Goal: Information Seeking & Learning: Learn about a topic

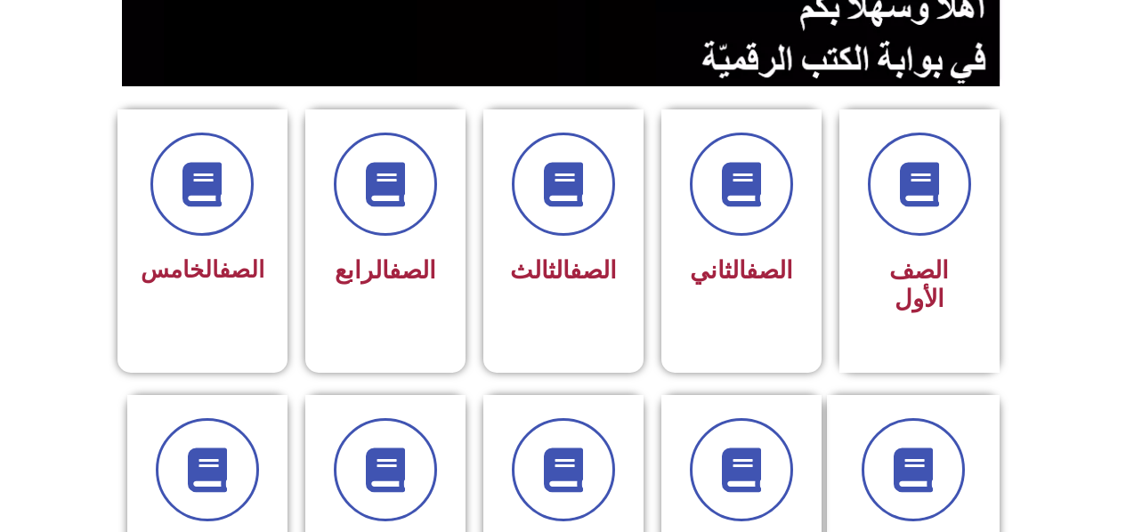
scroll to position [445, 0]
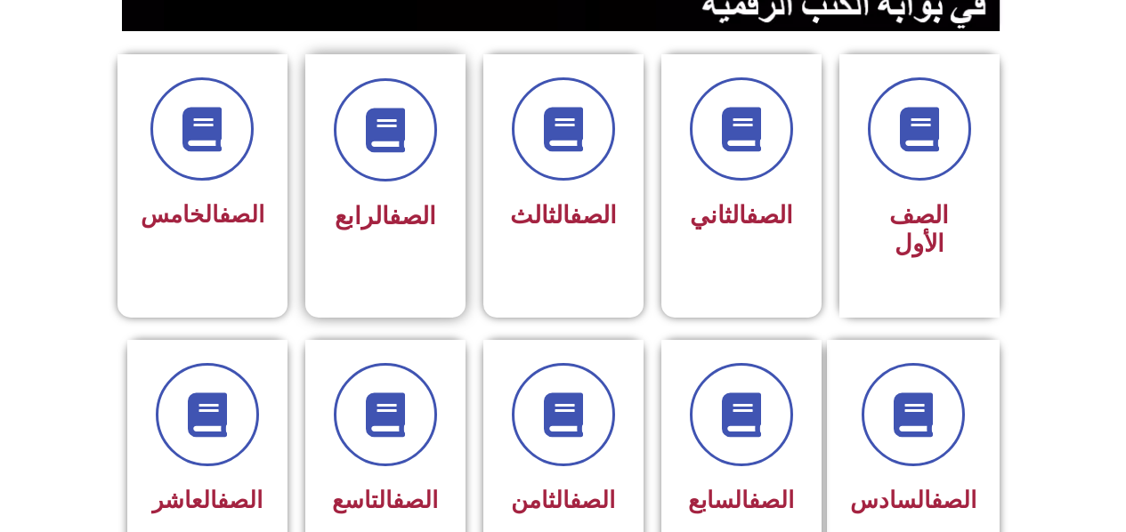
click at [434, 227] on link "الصف" at bounding box center [412, 216] width 47 height 28
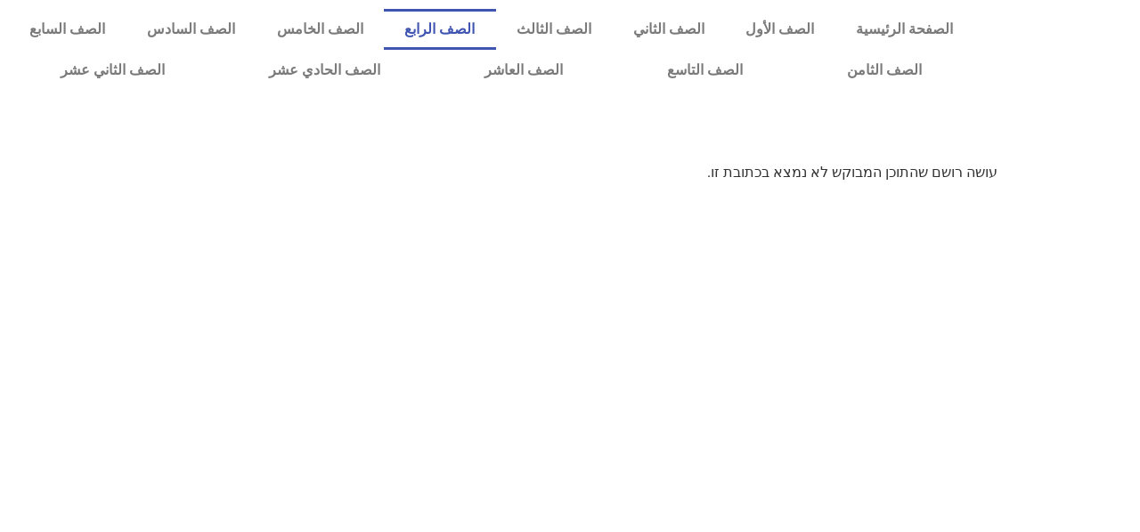
click at [496, 37] on link "الصف الرابع" at bounding box center [440, 29] width 112 height 41
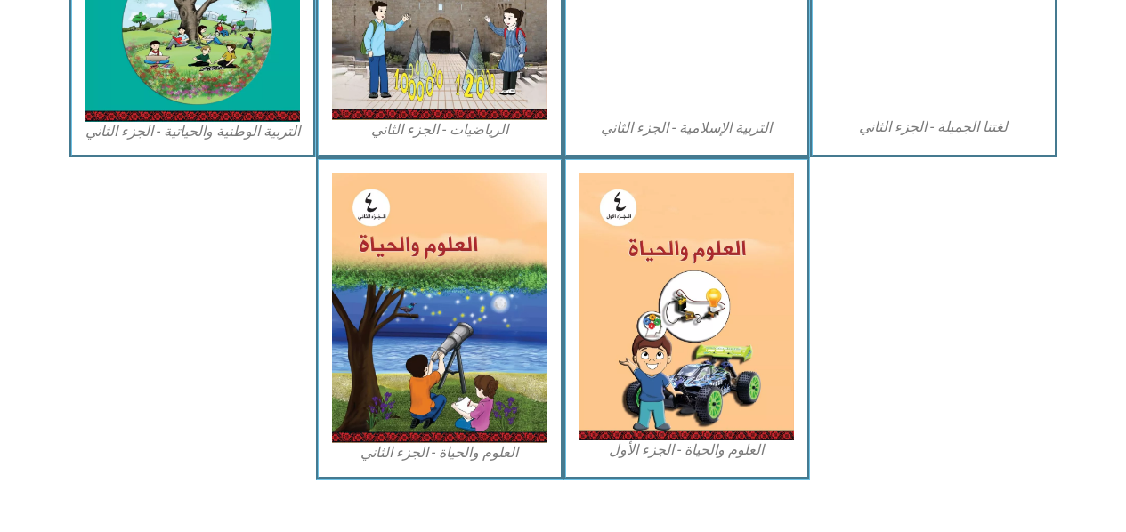
scroll to position [1062, 0]
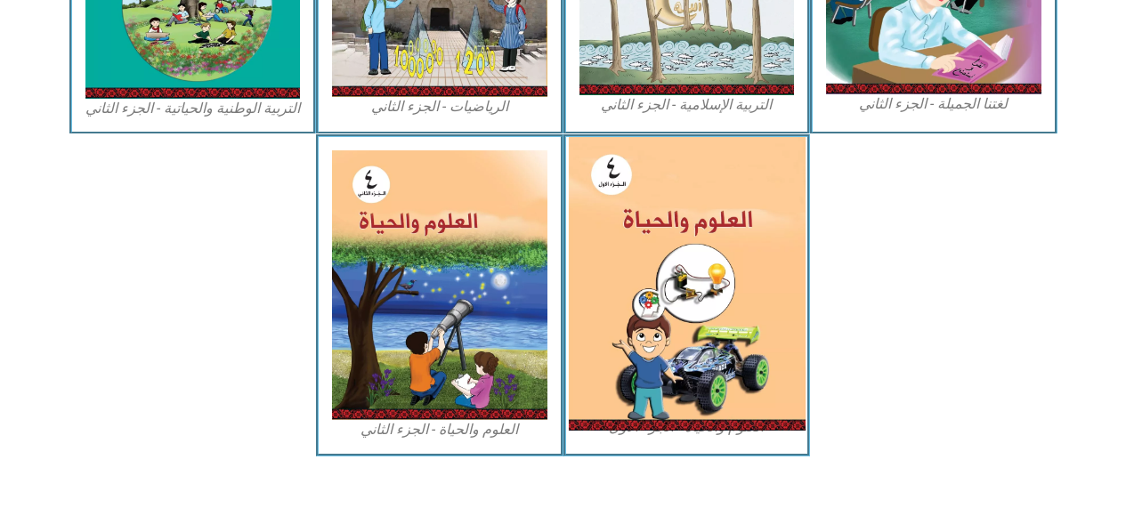
click at [644, 286] on img at bounding box center [686, 284] width 237 height 294
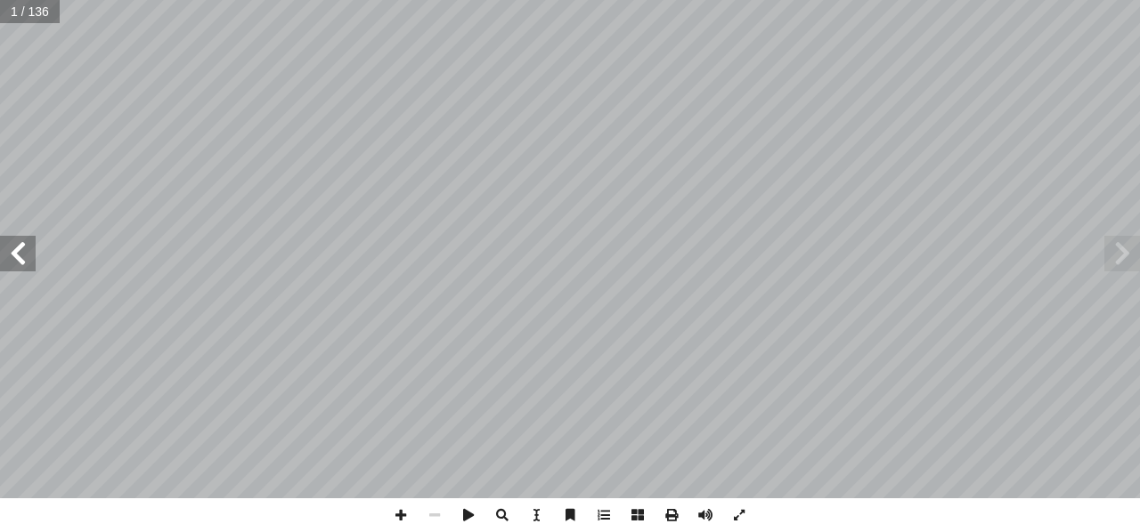
click at [17, 258] on span at bounding box center [18, 254] width 36 height 36
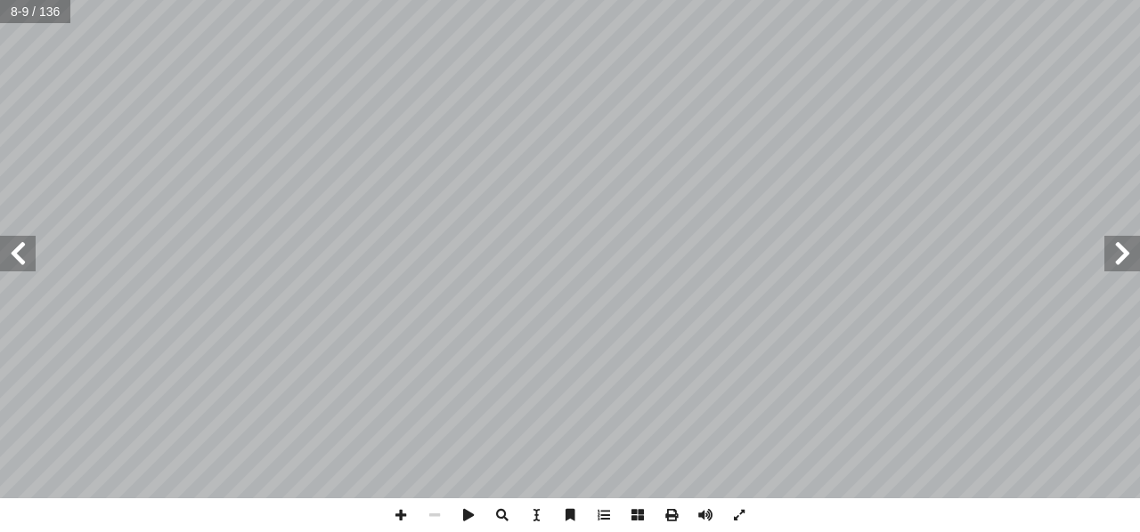
click at [17, 258] on span at bounding box center [18, 254] width 36 height 36
click at [19, 268] on span at bounding box center [18, 254] width 36 height 36
click at [402, 516] on span at bounding box center [401, 516] width 34 height 34
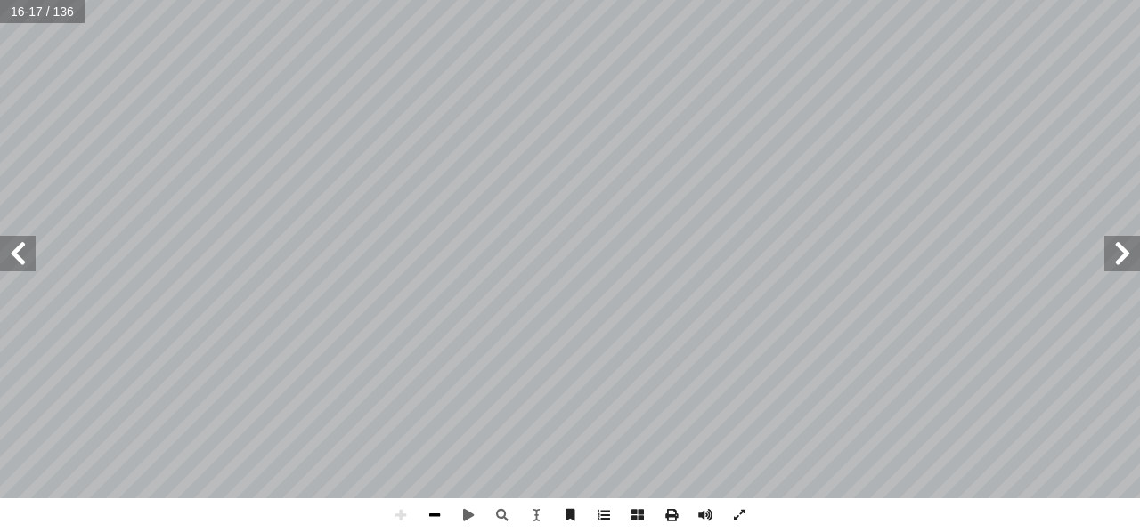
click at [424, 511] on span at bounding box center [435, 516] width 34 height 34
click at [210, 162] on html "الصفحة الرئيسية الصف الأول الصف الثاني الصف الثالث الصف الرابع الصف الخامس الصف…" at bounding box center [570, 81] width 1140 height 162
